Goal: Complete application form: Complete application form

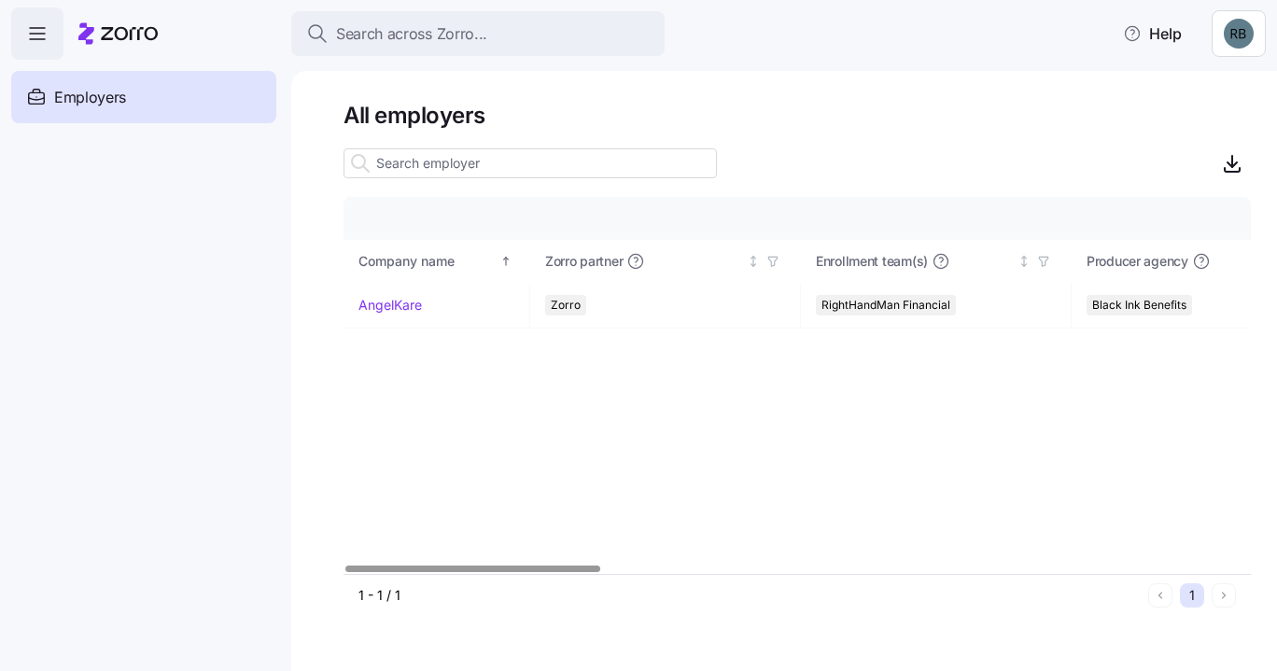
click at [417, 302] on link "AngelKare" at bounding box center [389, 305] width 63 height 19
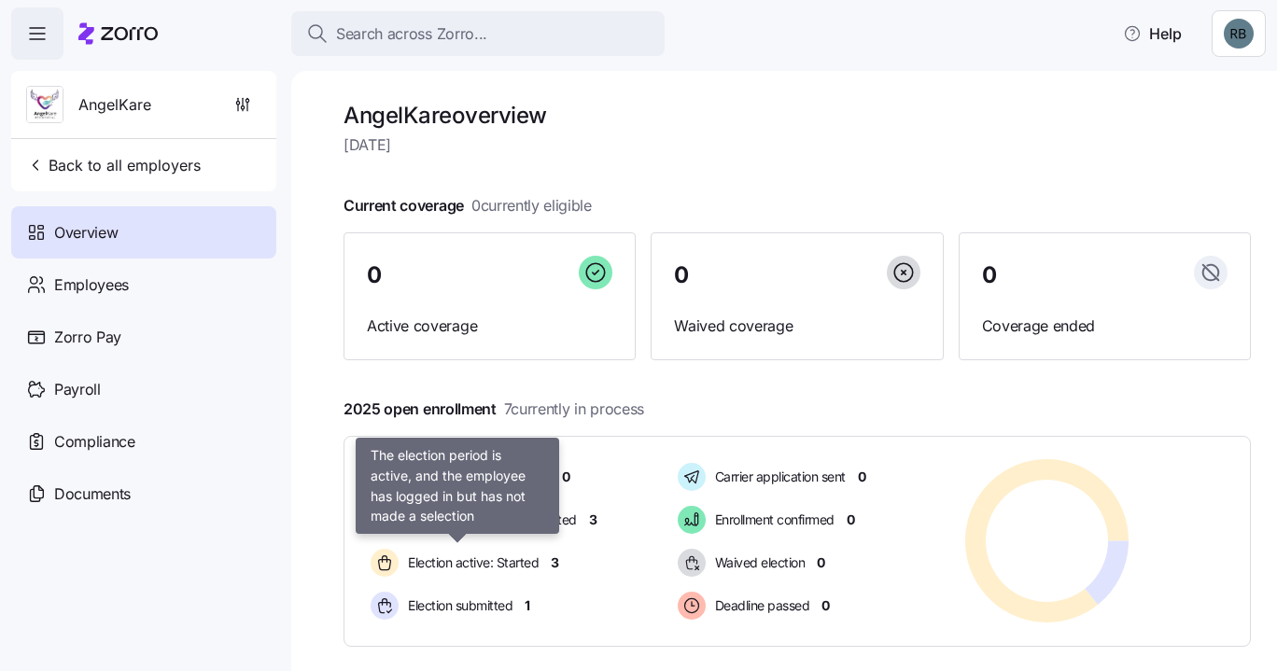
click at [516, 572] on span "Election active: Started" at bounding box center [470, 563] width 136 height 22
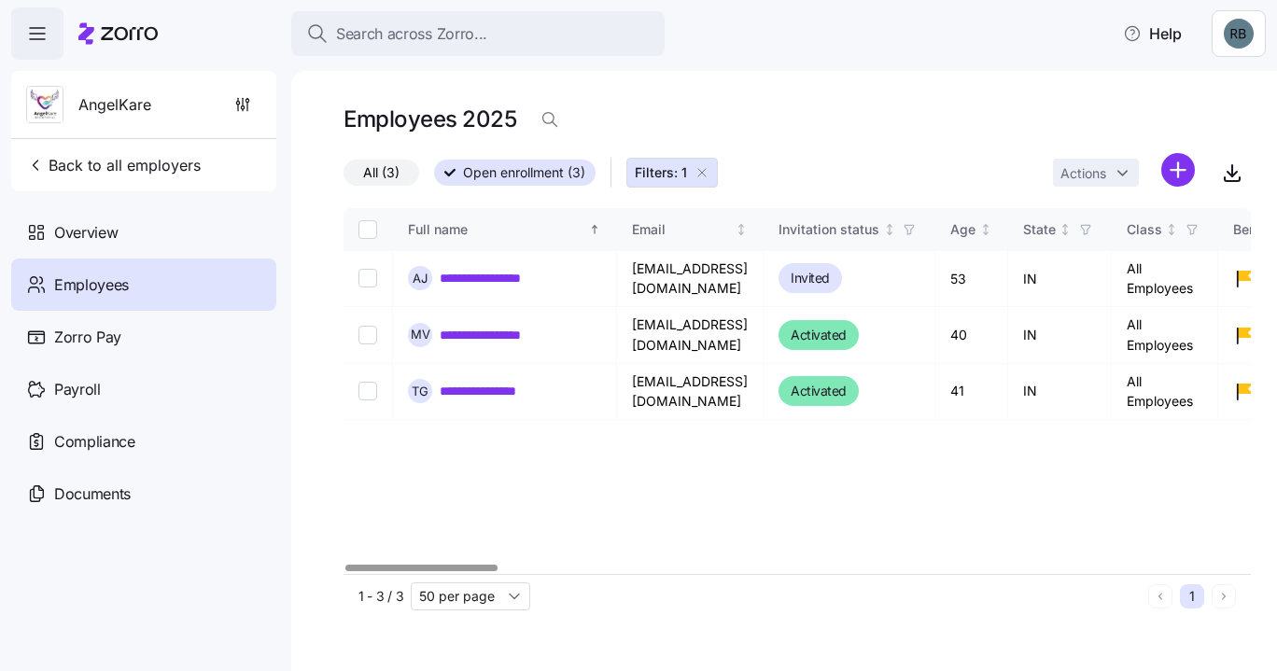
click at [524, 384] on link "**********" at bounding box center [486, 391] width 93 height 19
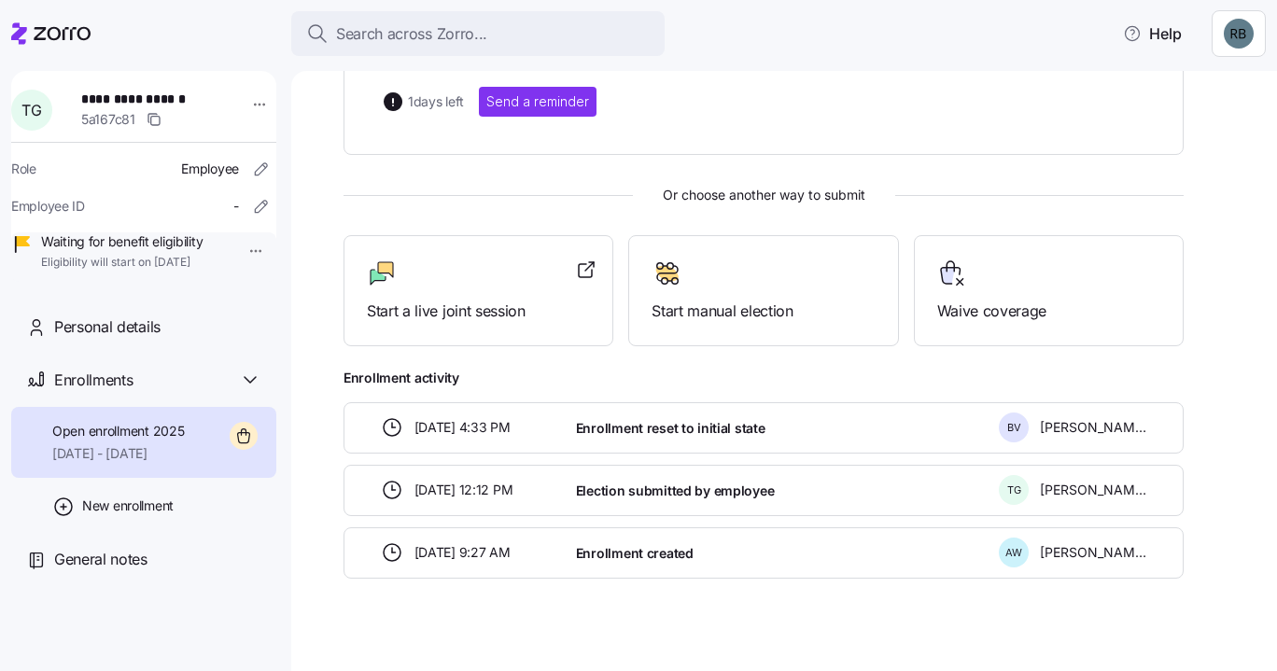
scroll to position [244, 0]
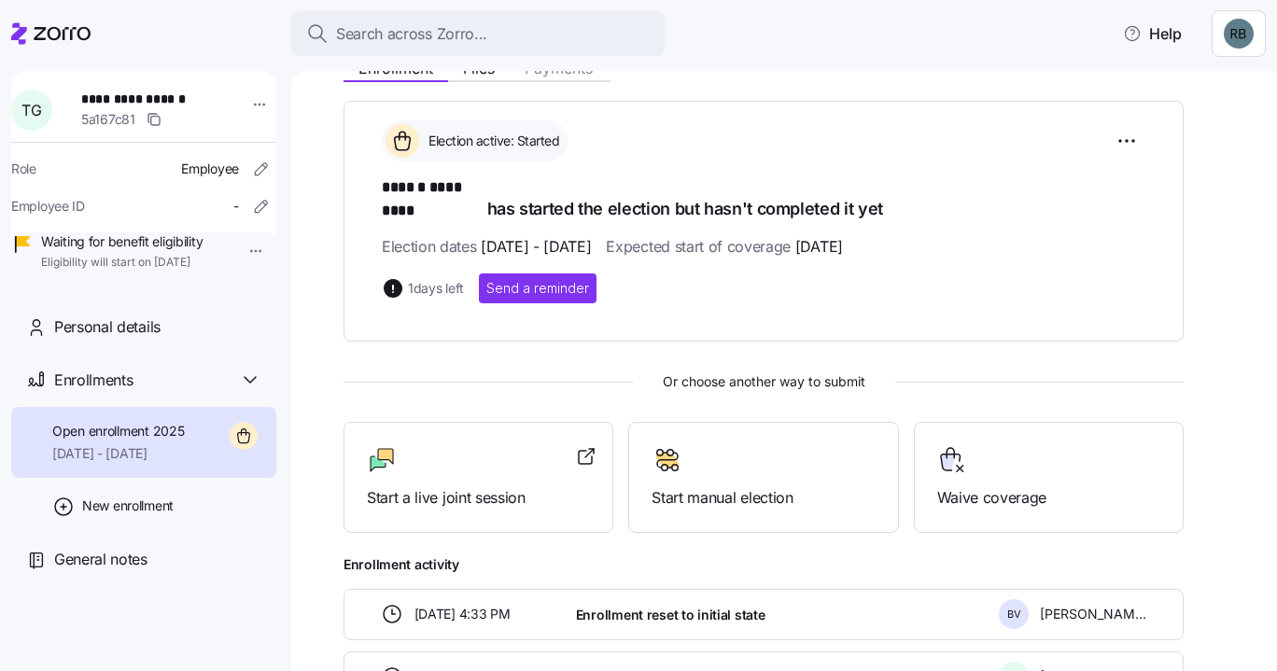
click at [515, 445] on div at bounding box center [478, 460] width 223 height 30
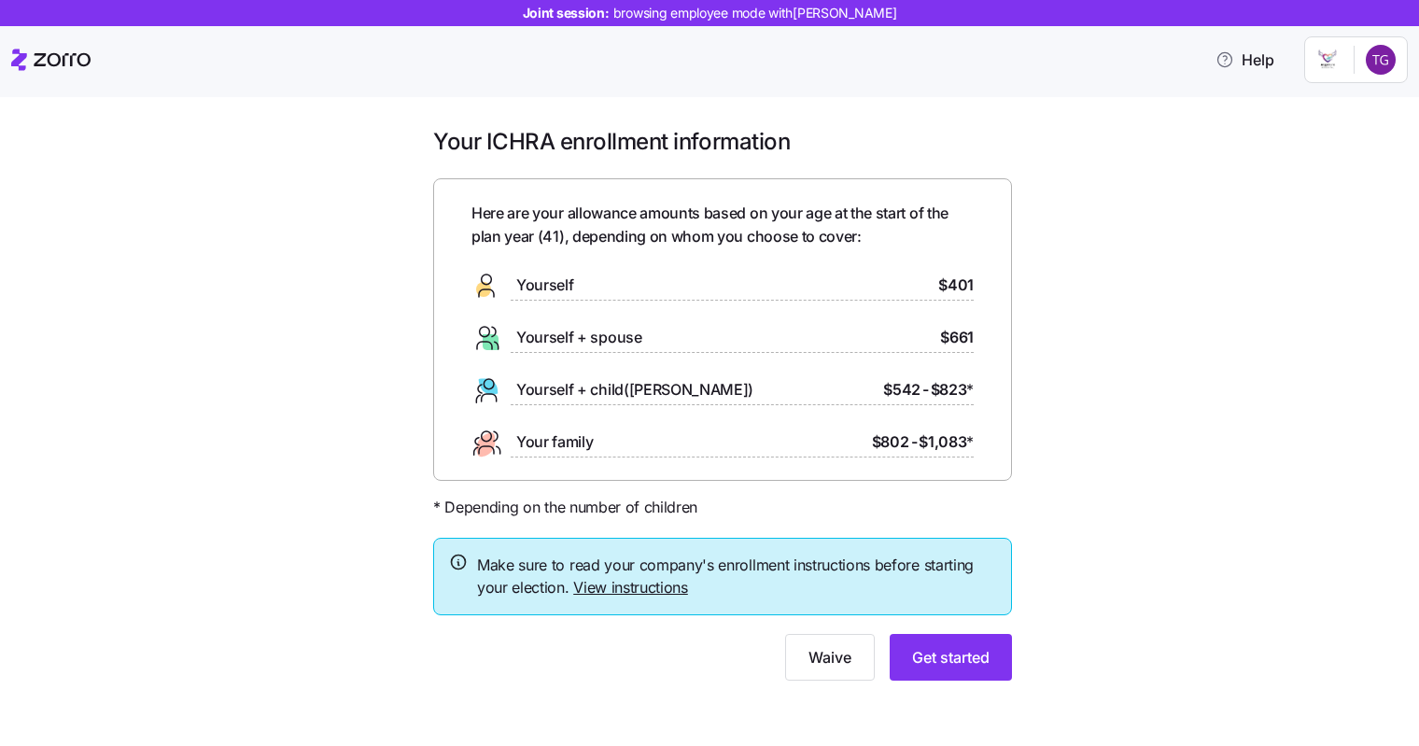
click at [958, 658] on span "Get started" at bounding box center [950, 657] width 77 height 22
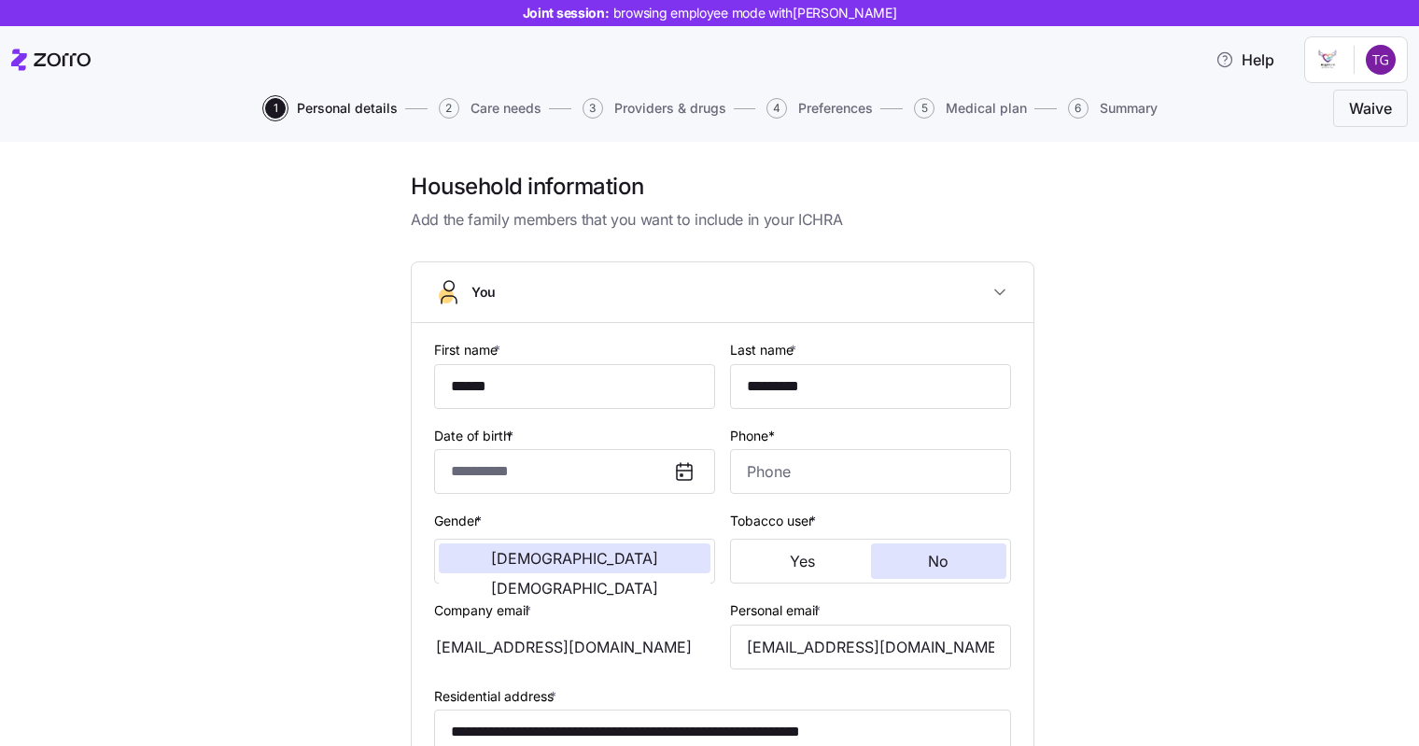
type input "**********"
type input "(317) 737-3462"
type input "US citizen"
type input "Single"
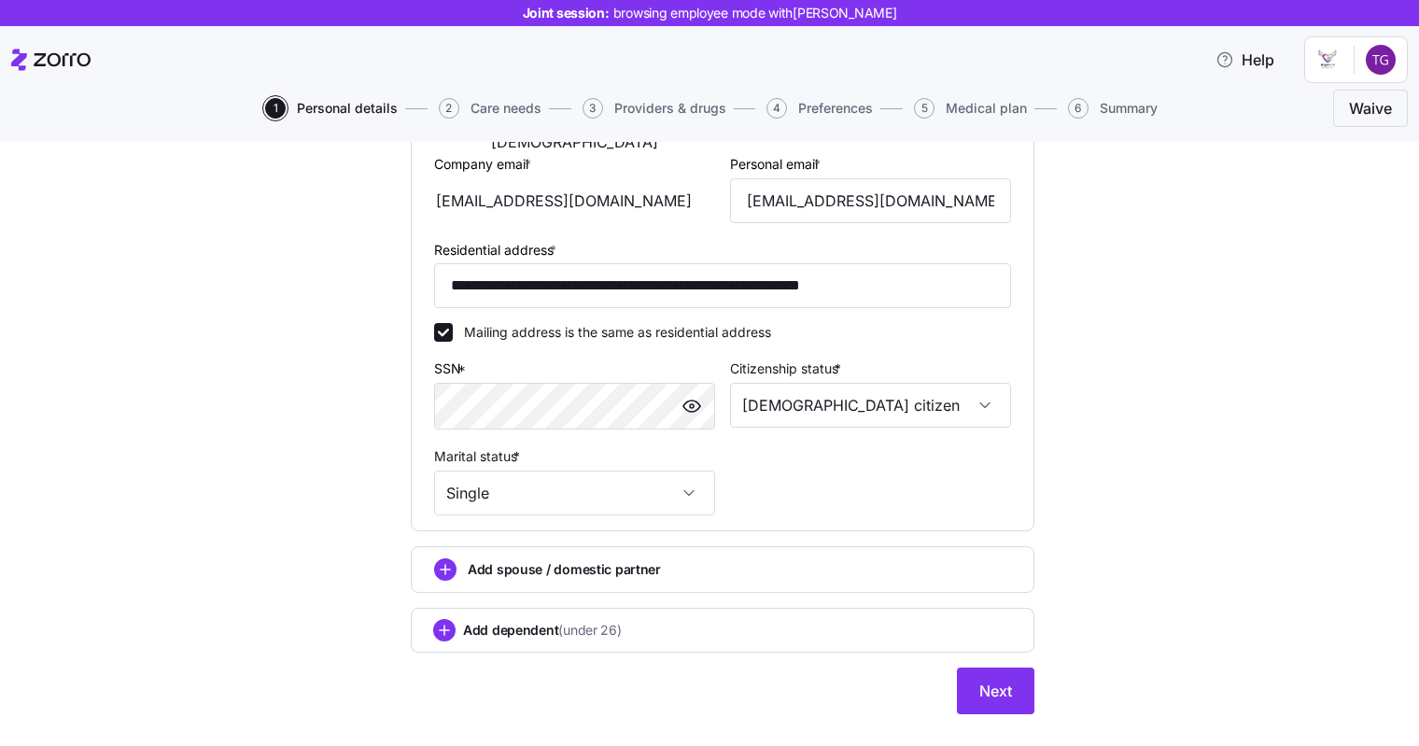
scroll to position [481, 0]
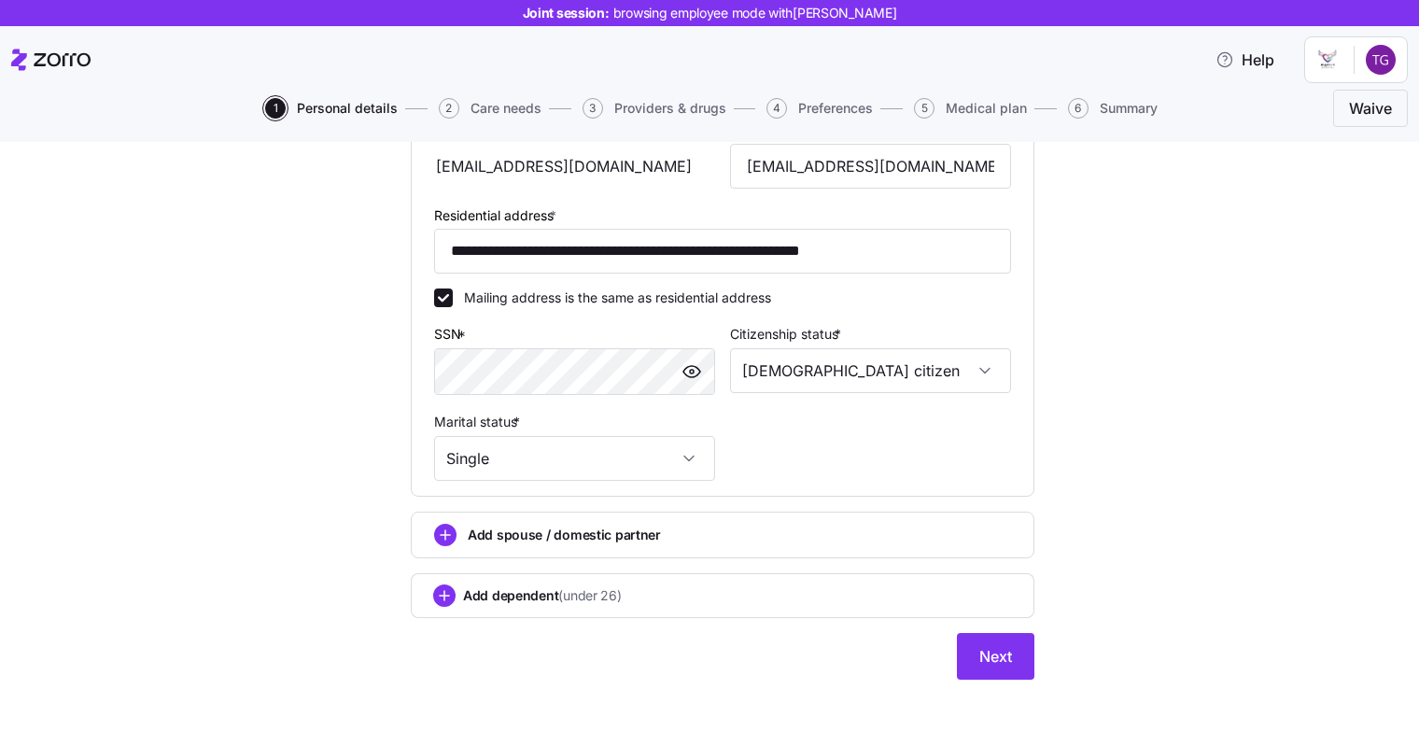
click at [991, 668] on button "Next" at bounding box center [995, 656] width 77 height 47
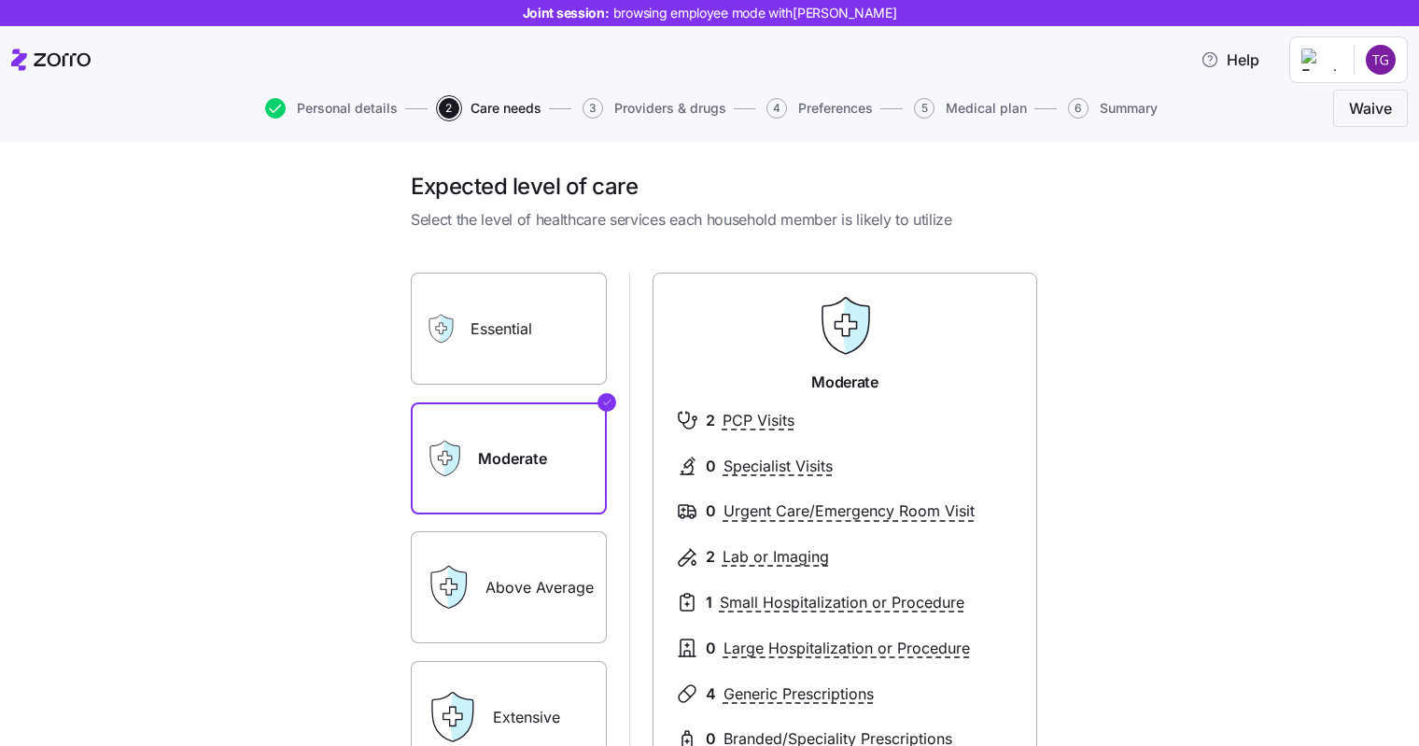
scroll to position [258, 0]
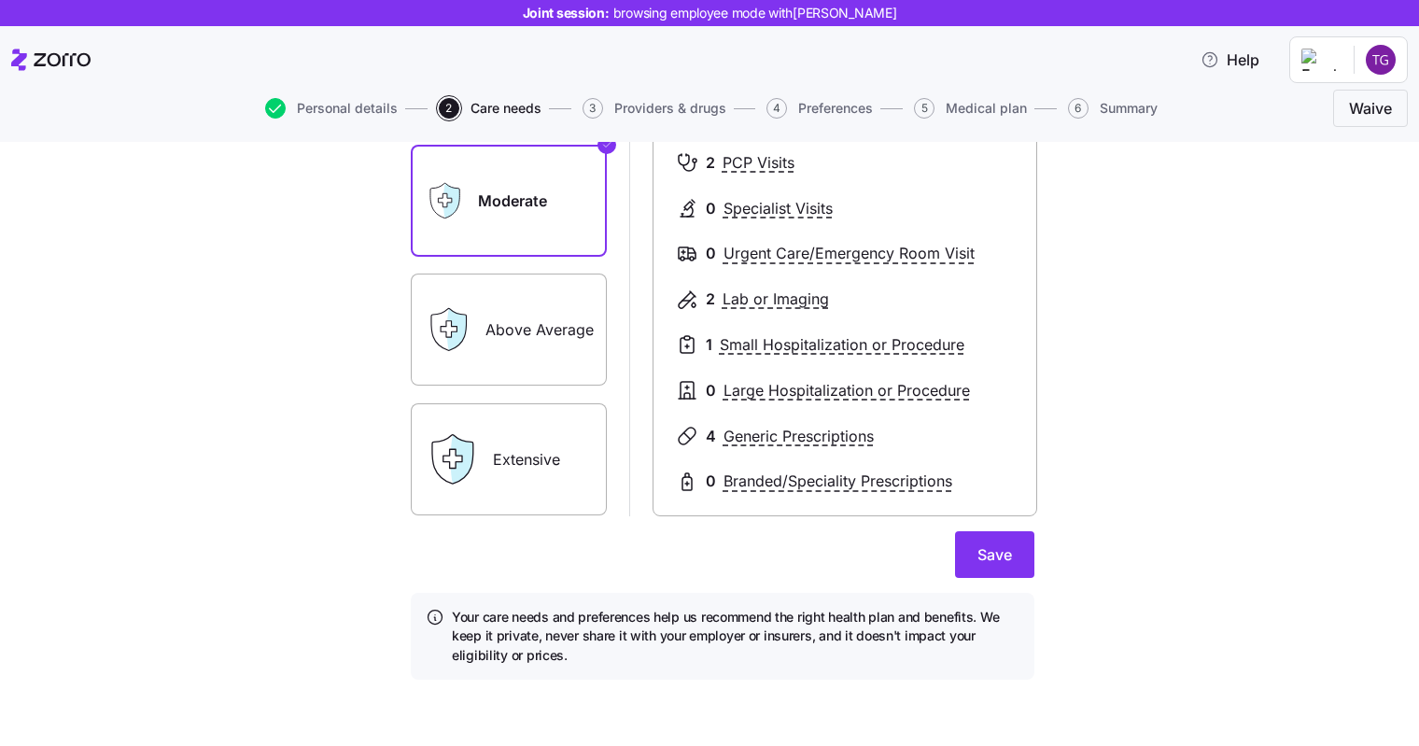
click at [995, 554] on span "Save" at bounding box center [994, 554] width 35 height 22
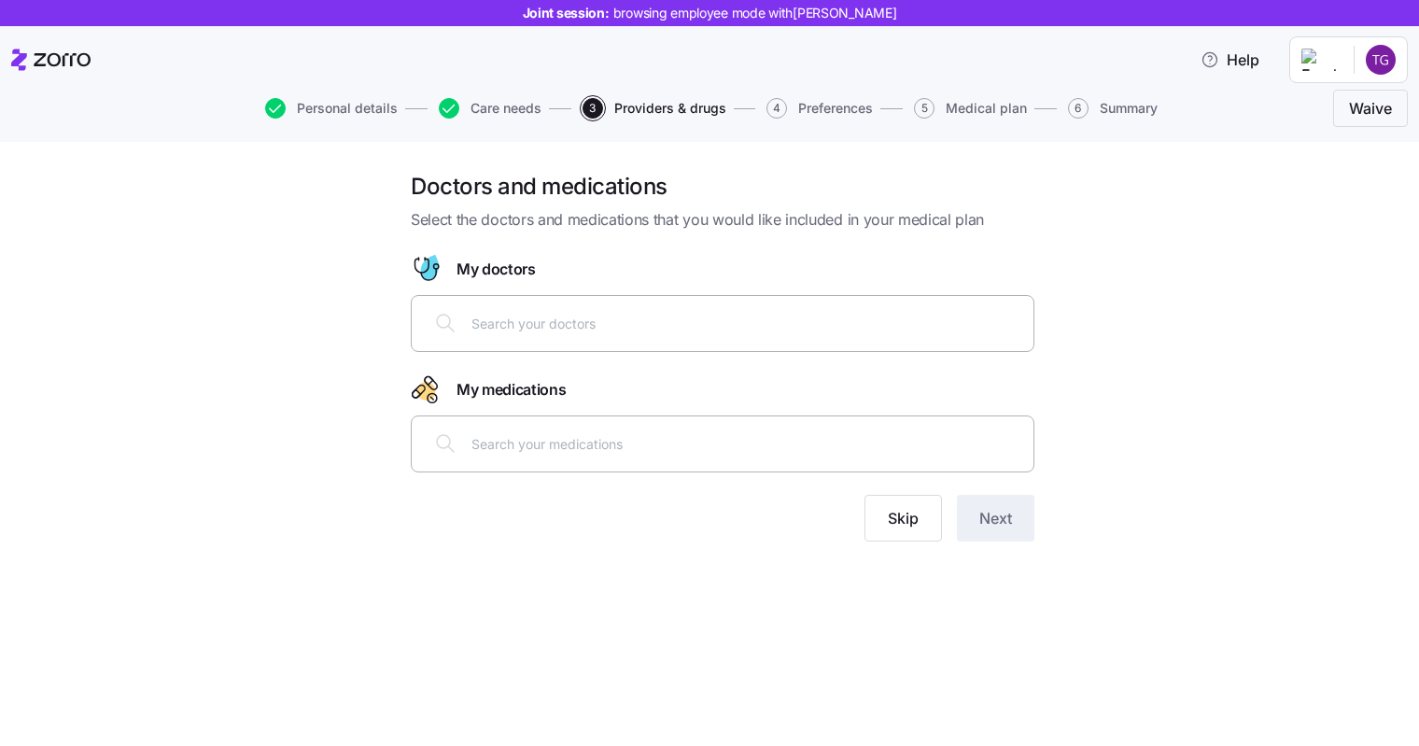
click at [910, 521] on span "Skip" at bounding box center [903, 518] width 31 height 22
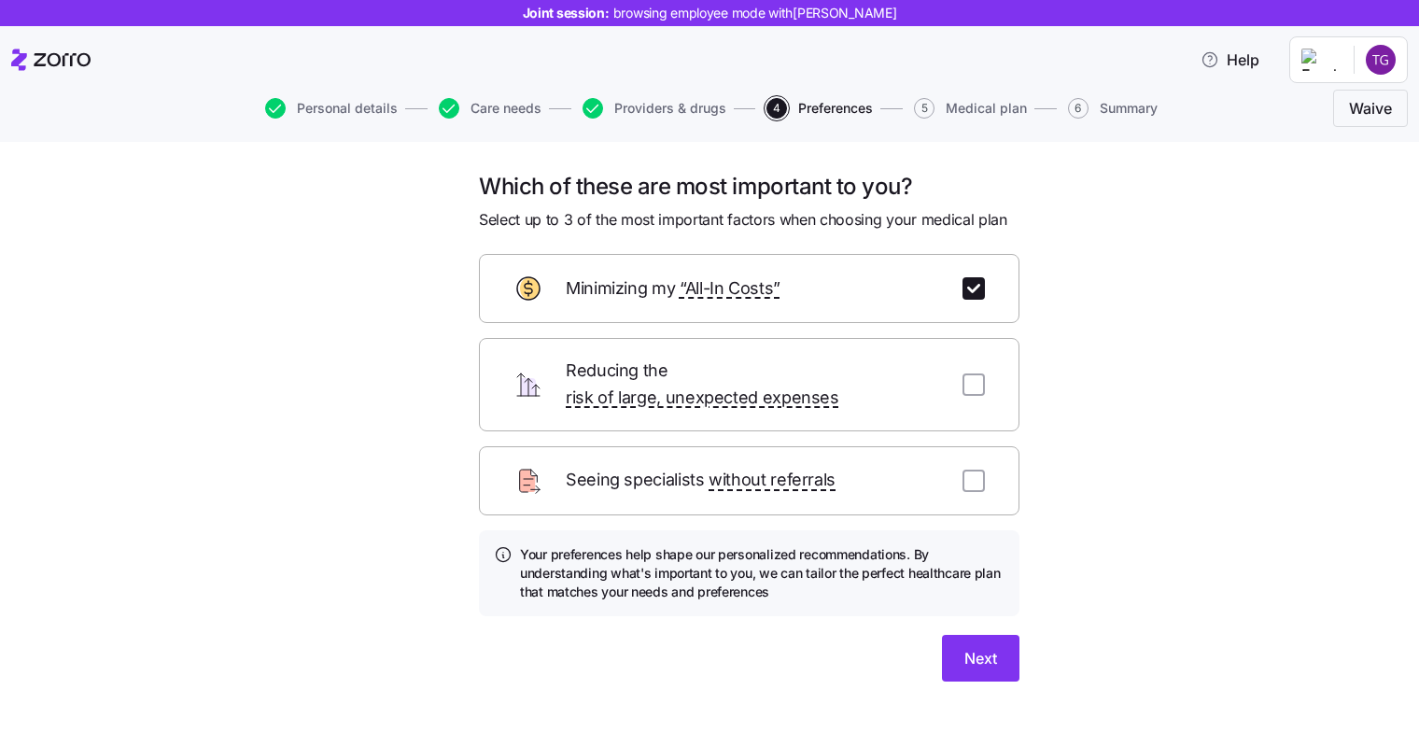
click at [987, 649] on button "Next" at bounding box center [980, 658] width 77 height 47
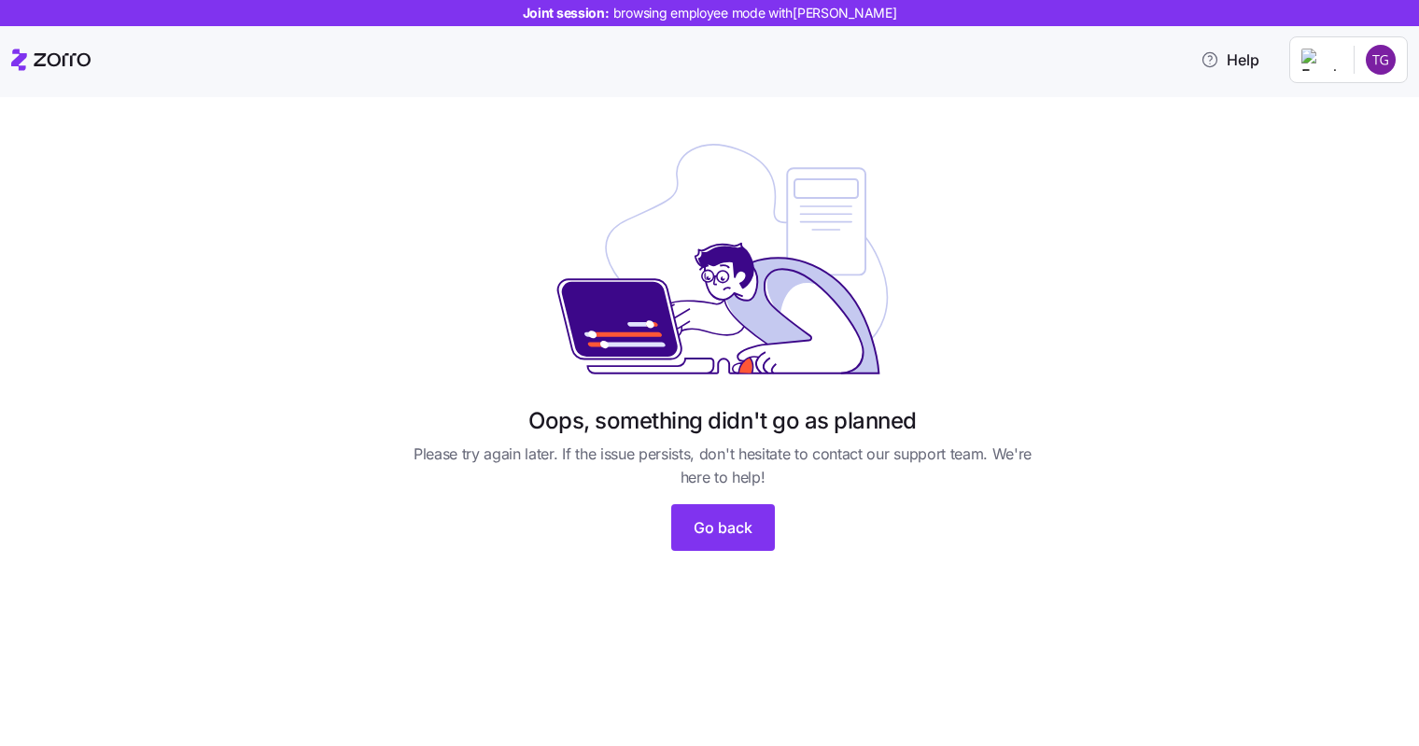
click at [739, 528] on span "Go back" at bounding box center [723, 527] width 59 height 22
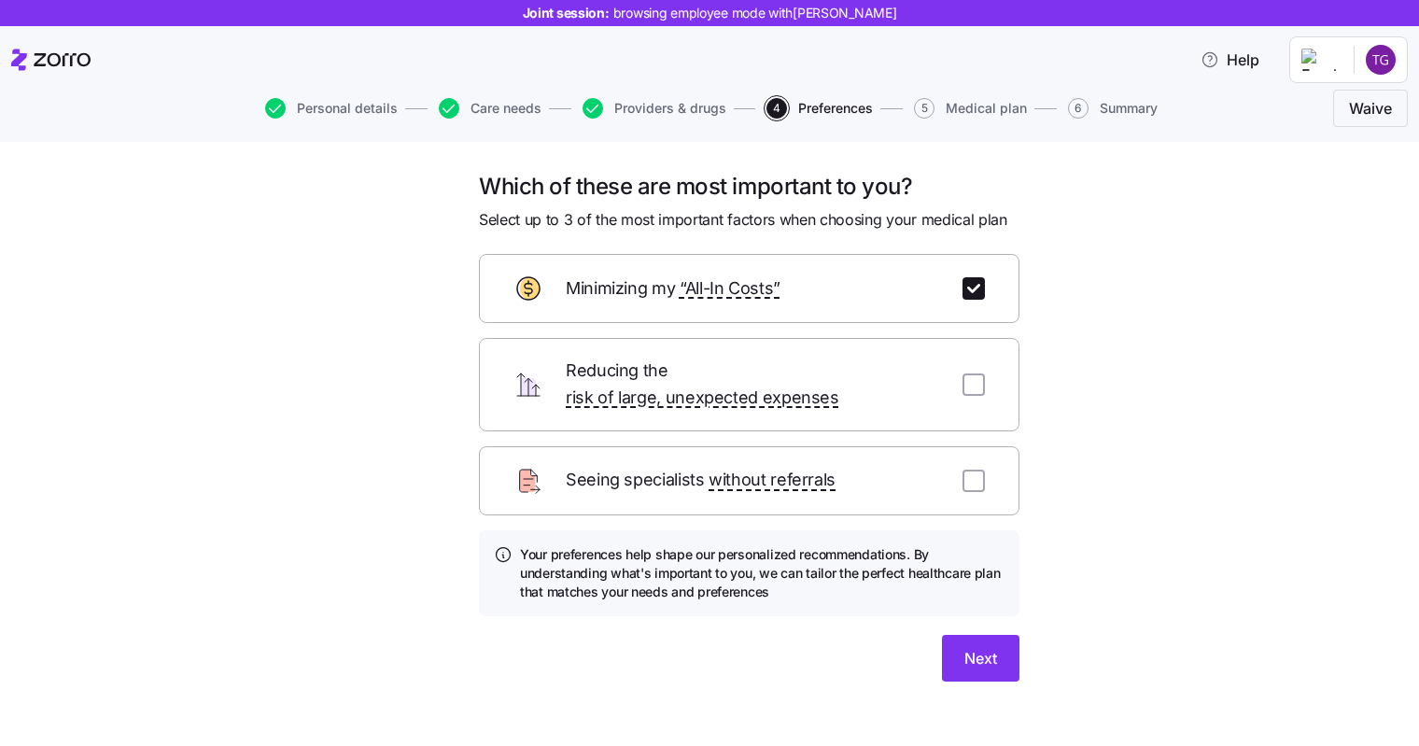
click at [988, 361] on div "Reducing the risk of large, unexpected expenses" at bounding box center [749, 384] width 541 height 93
click at [977, 373] on input "checkbox" at bounding box center [973, 384] width 22 height 22
checkbox input "true"
click at [964, 647] on span "Next" at bounding box center [980, 658] width 33 height 22
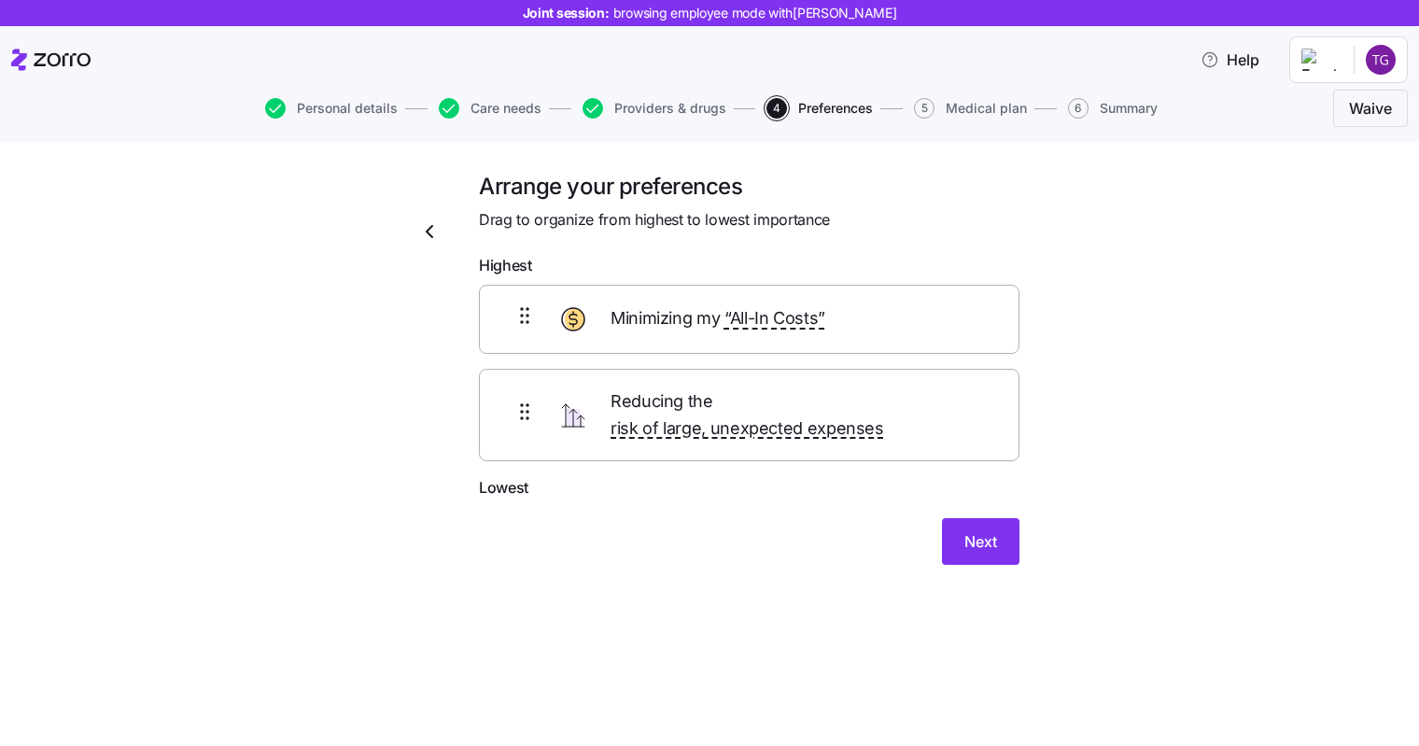
click at [970, 530] on span "Next" at bounding box center [980, 541] width 33 height 22
